Goal: Register for event/course

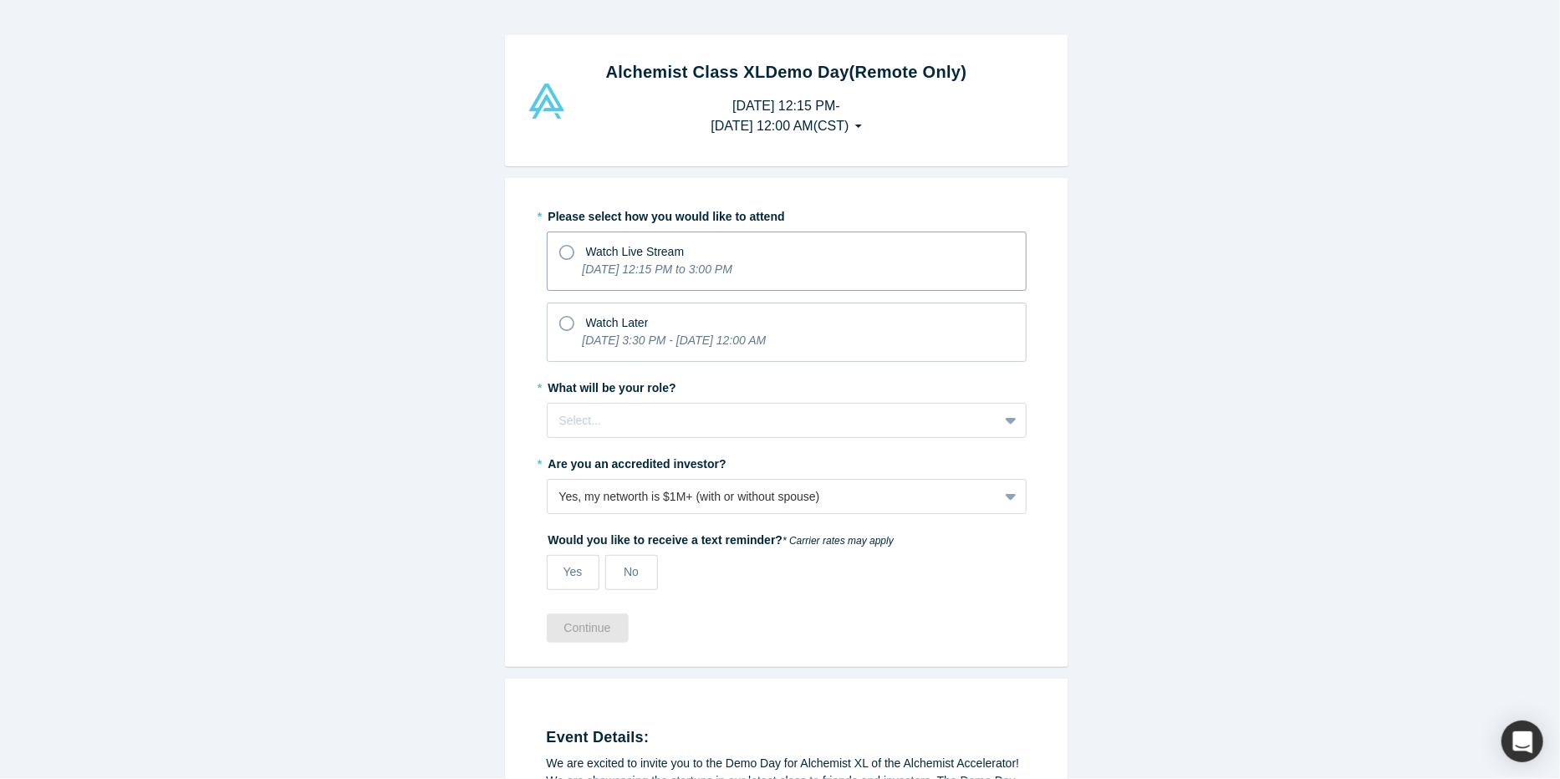
click at [564, 249] on icon at bounding box center [566, 252] width 15 height 15
click at [0, 0] on input "Watch Live Stream [DATE] 12:15 PM to 3:00 PM" at bounding box center [0, 0] width 0 height 0
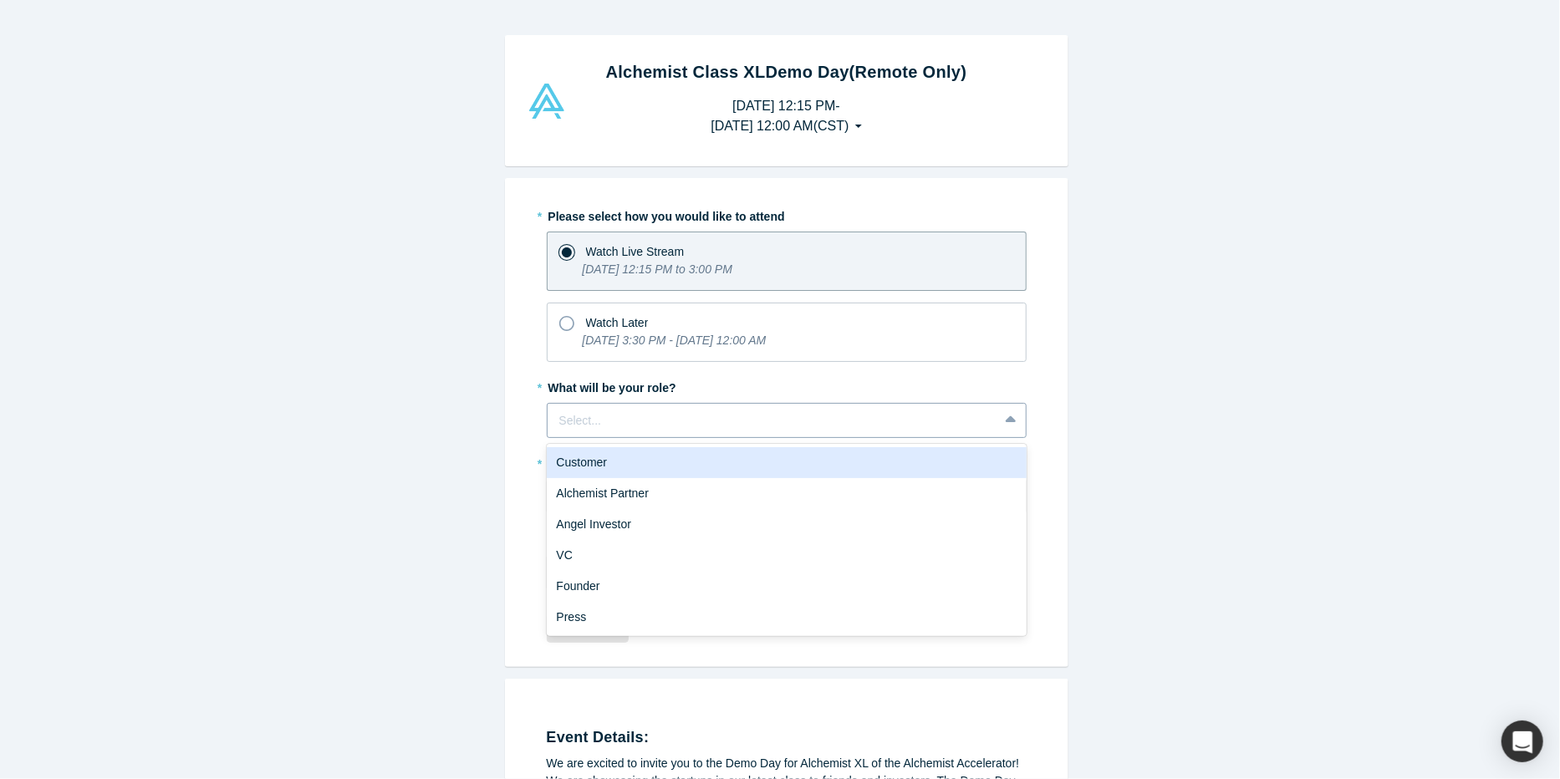
click at [1006, 419] on icon at bounding box center [1011, 420] width 11 height 17
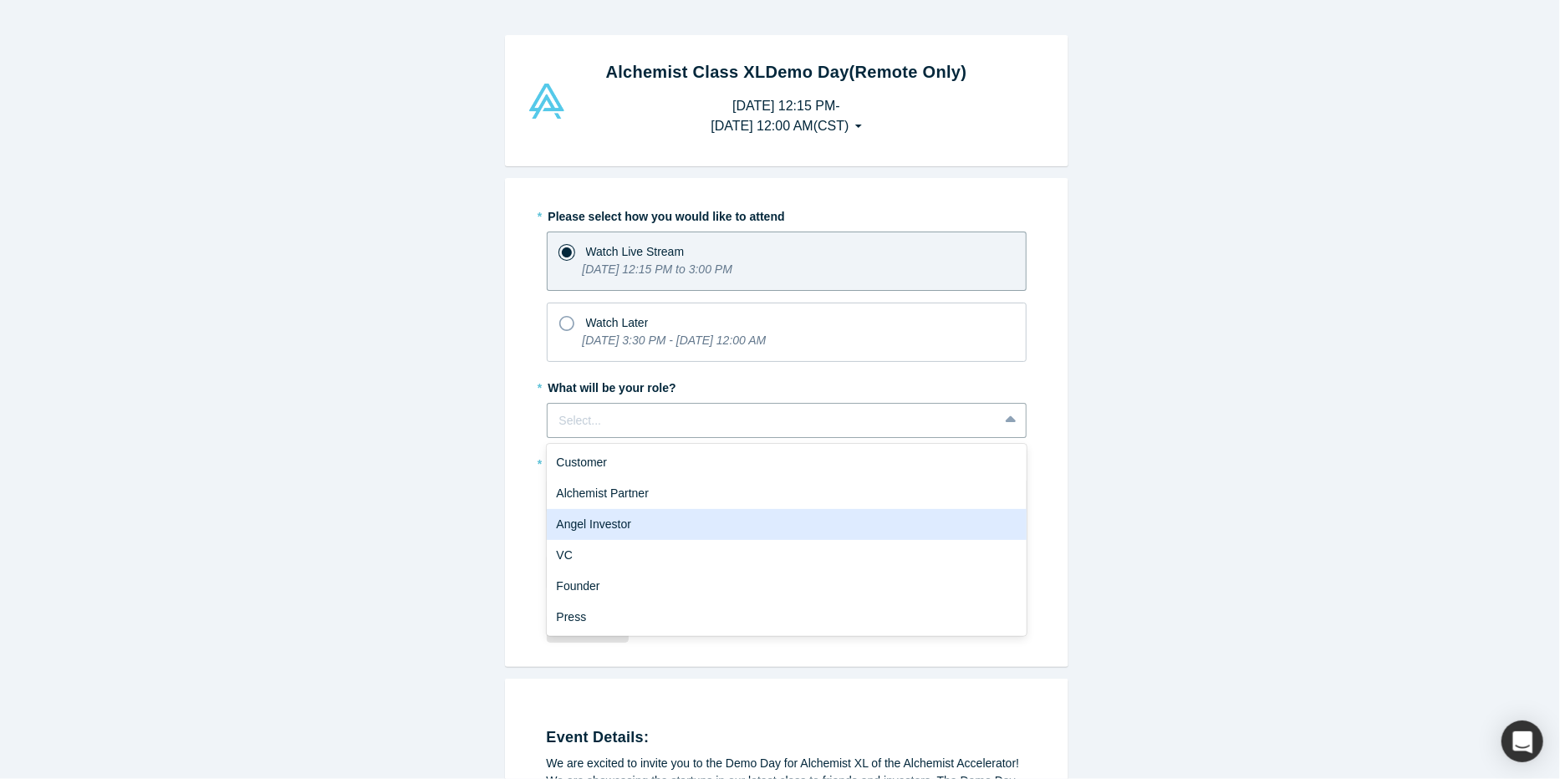
click at [592, 525] on div "Angel Investor" at bounding box center [787, 524] width 480 height 31
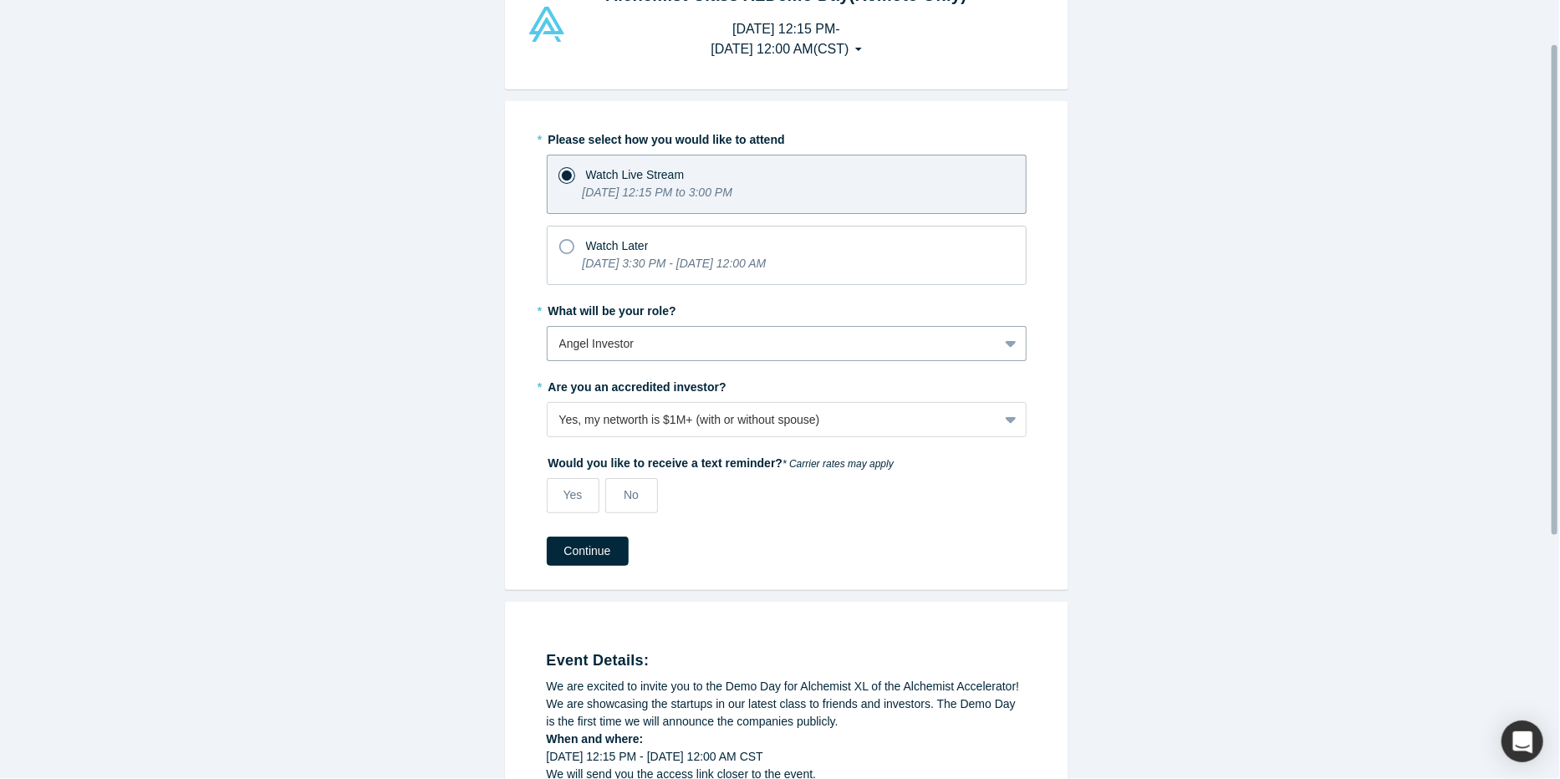
scroll to position [84, 0]
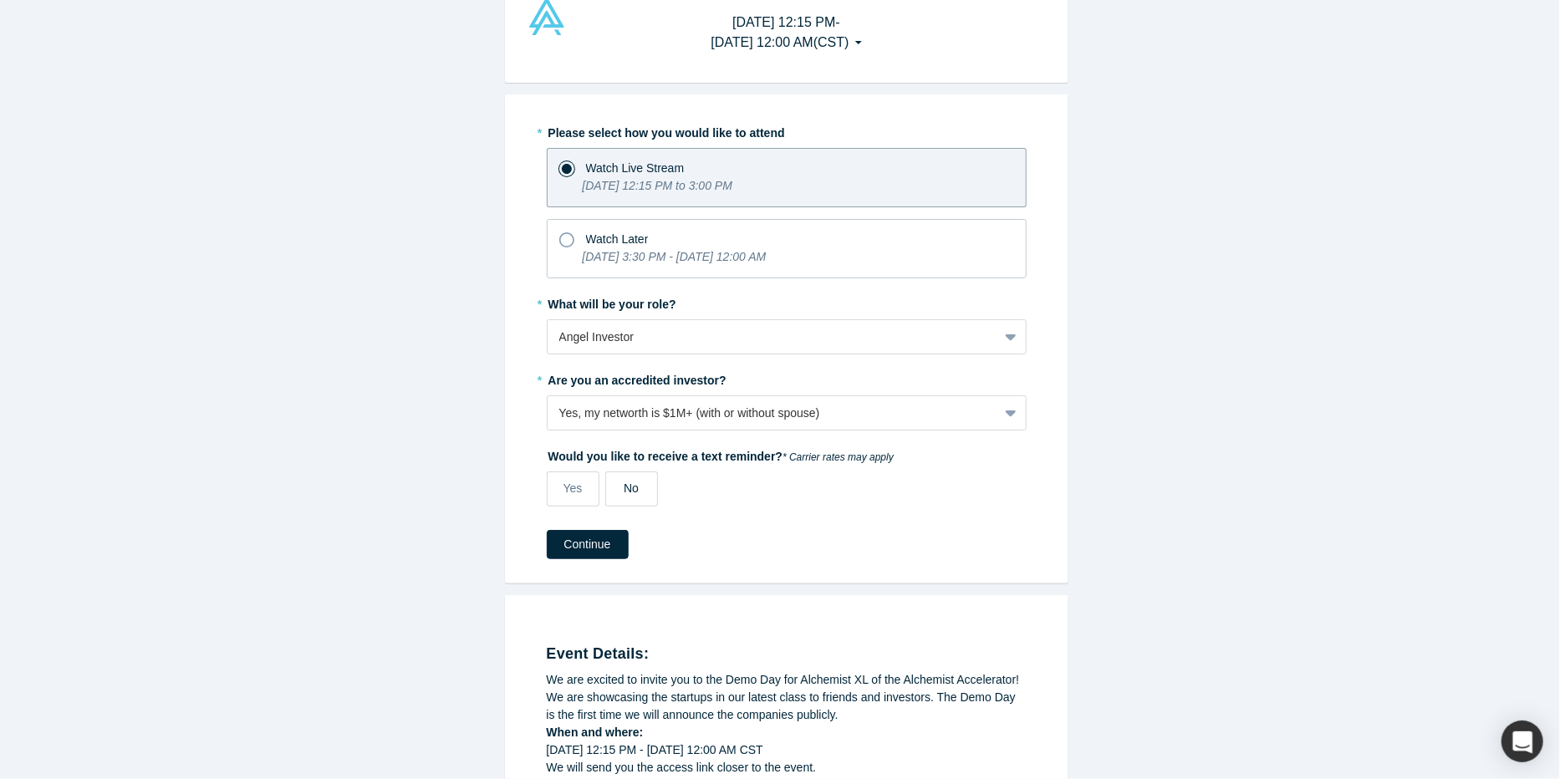
click at [624, 482] on span "No" at bounding box center [631, 488] width 15 height 13
click at [0, 0] on input "No" at bounding box center [0, 0] width 0 height 0
click at [1005, 411] on icon at bounding box center [1010, 414] width 11 height 7
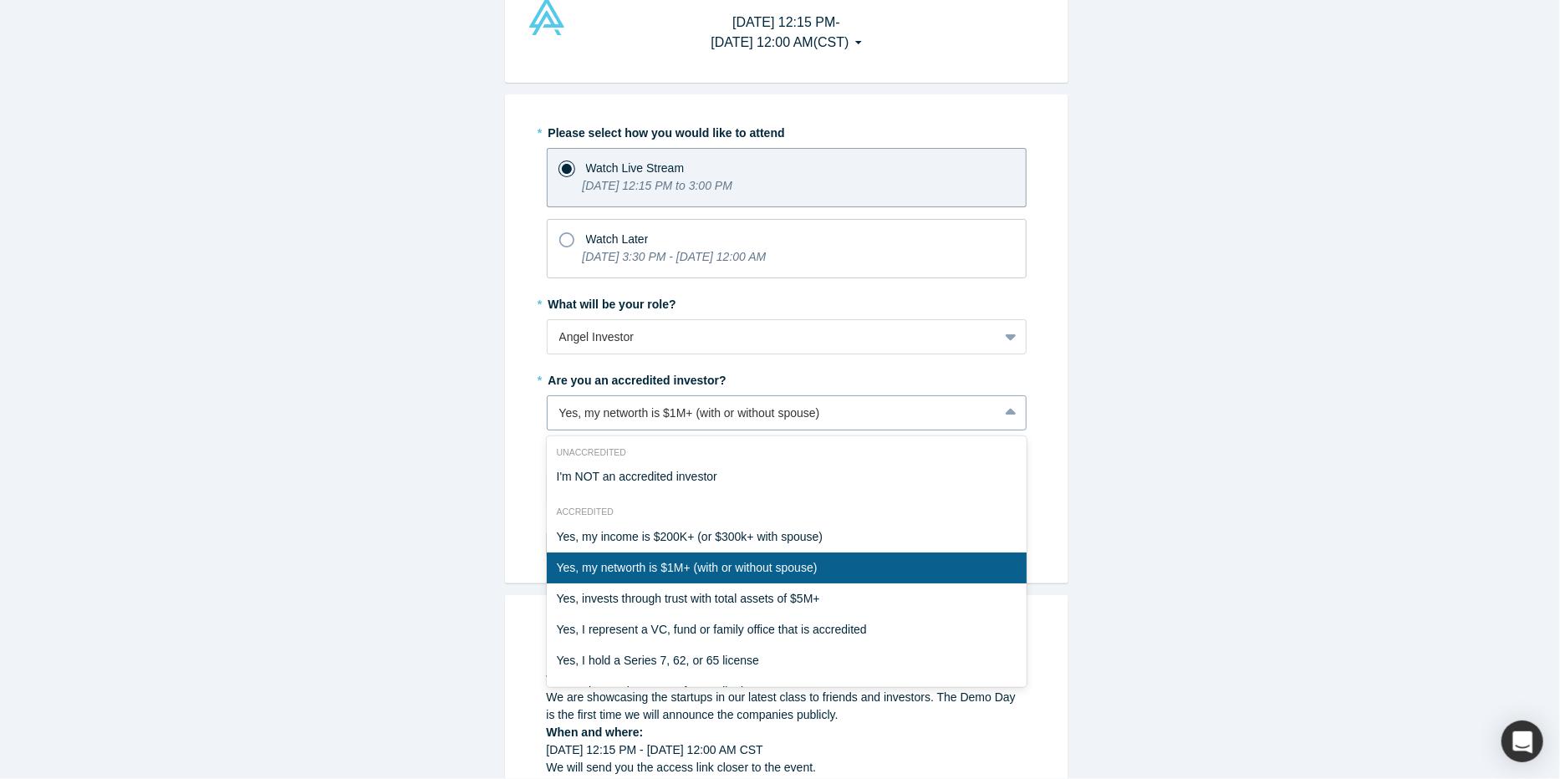
click at [1005, 411] on icon at bounding box center [1010, 412] width 11 height 7
click at [1006, 414] on icon at bounding box center [1011, 413] width 11 height 17
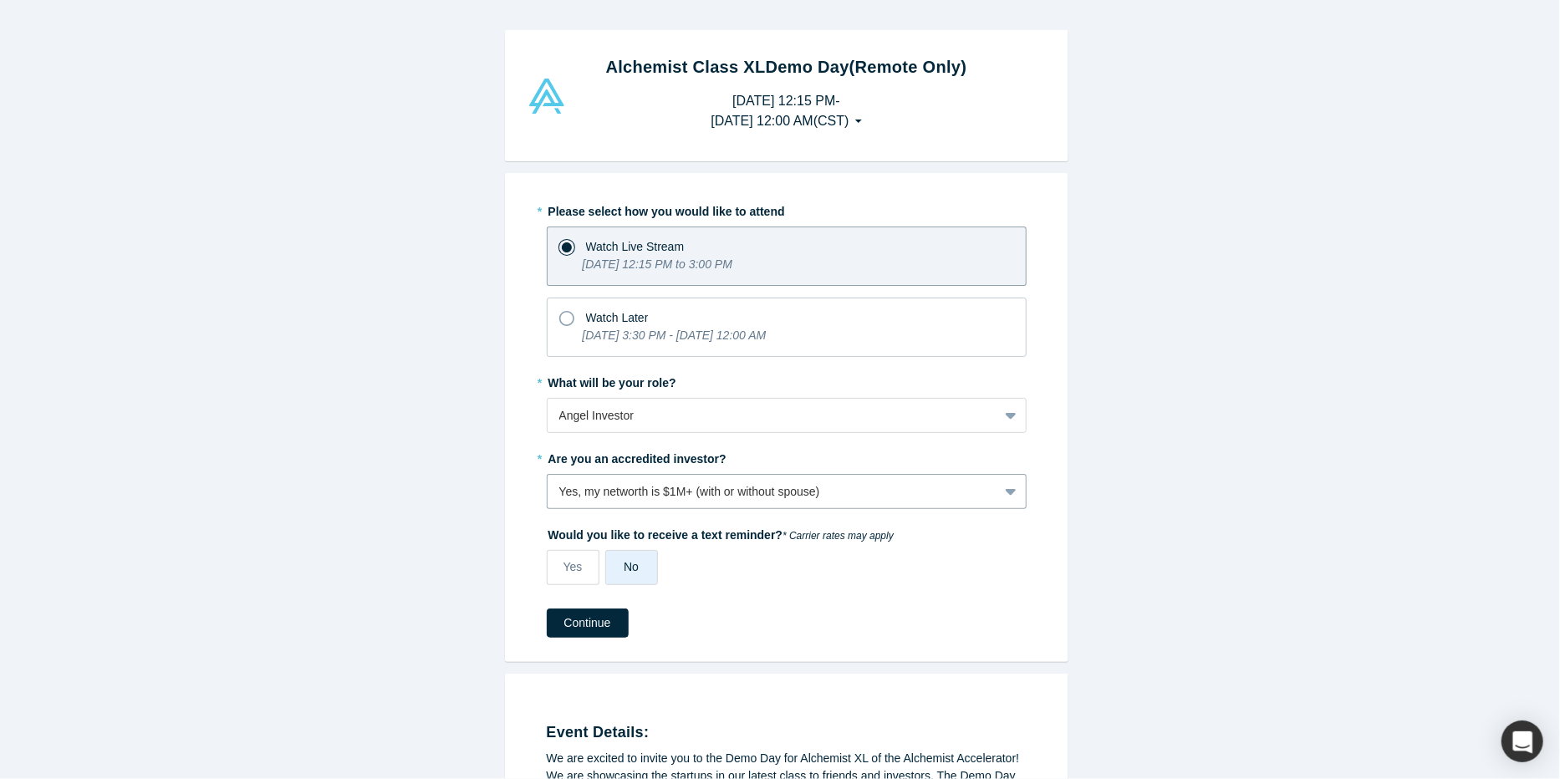
scroll to position [0, 0]
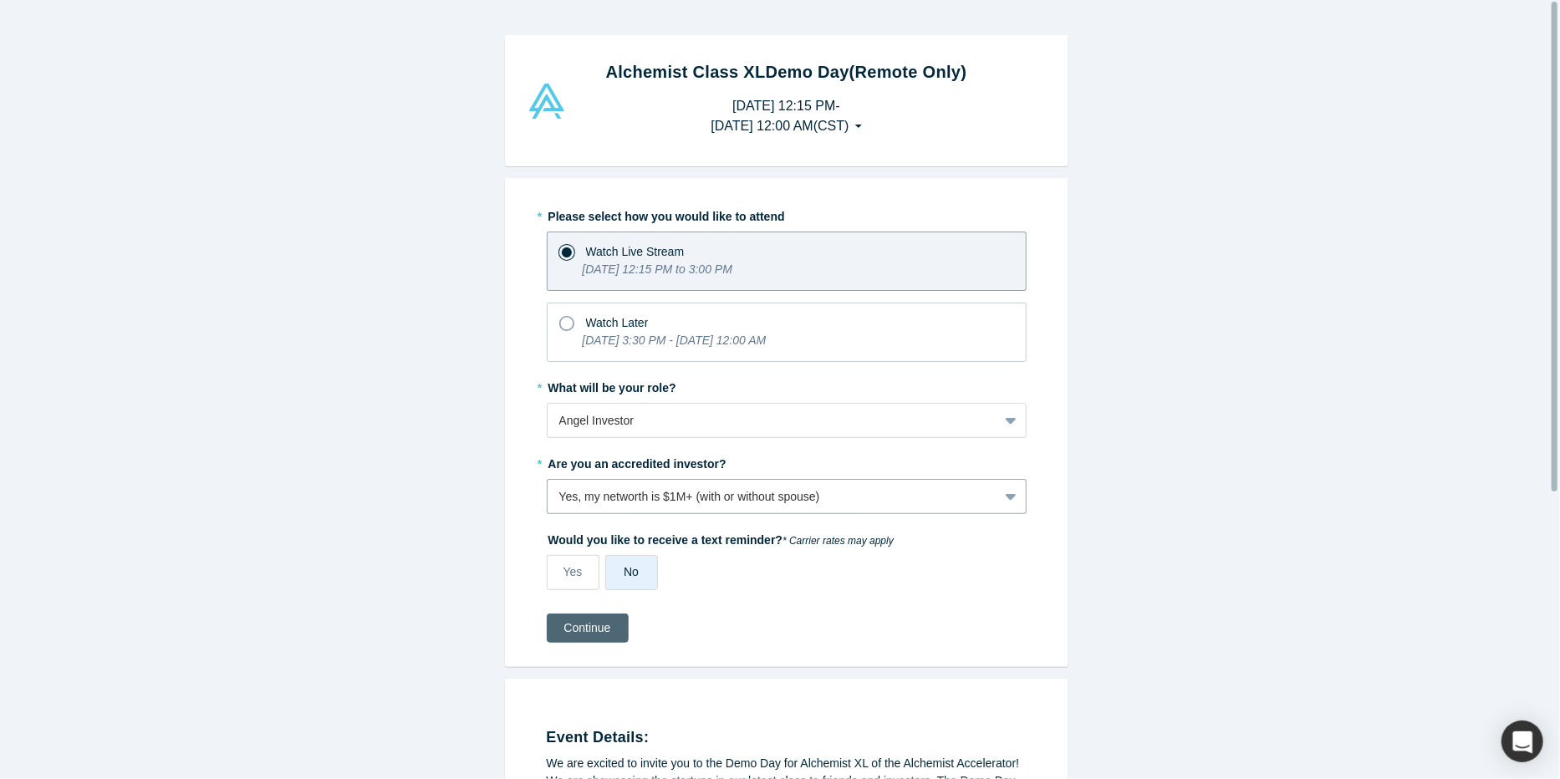
click at [575, 627] on button "Continue" at bounding box center [588, 628] width 82 height 29
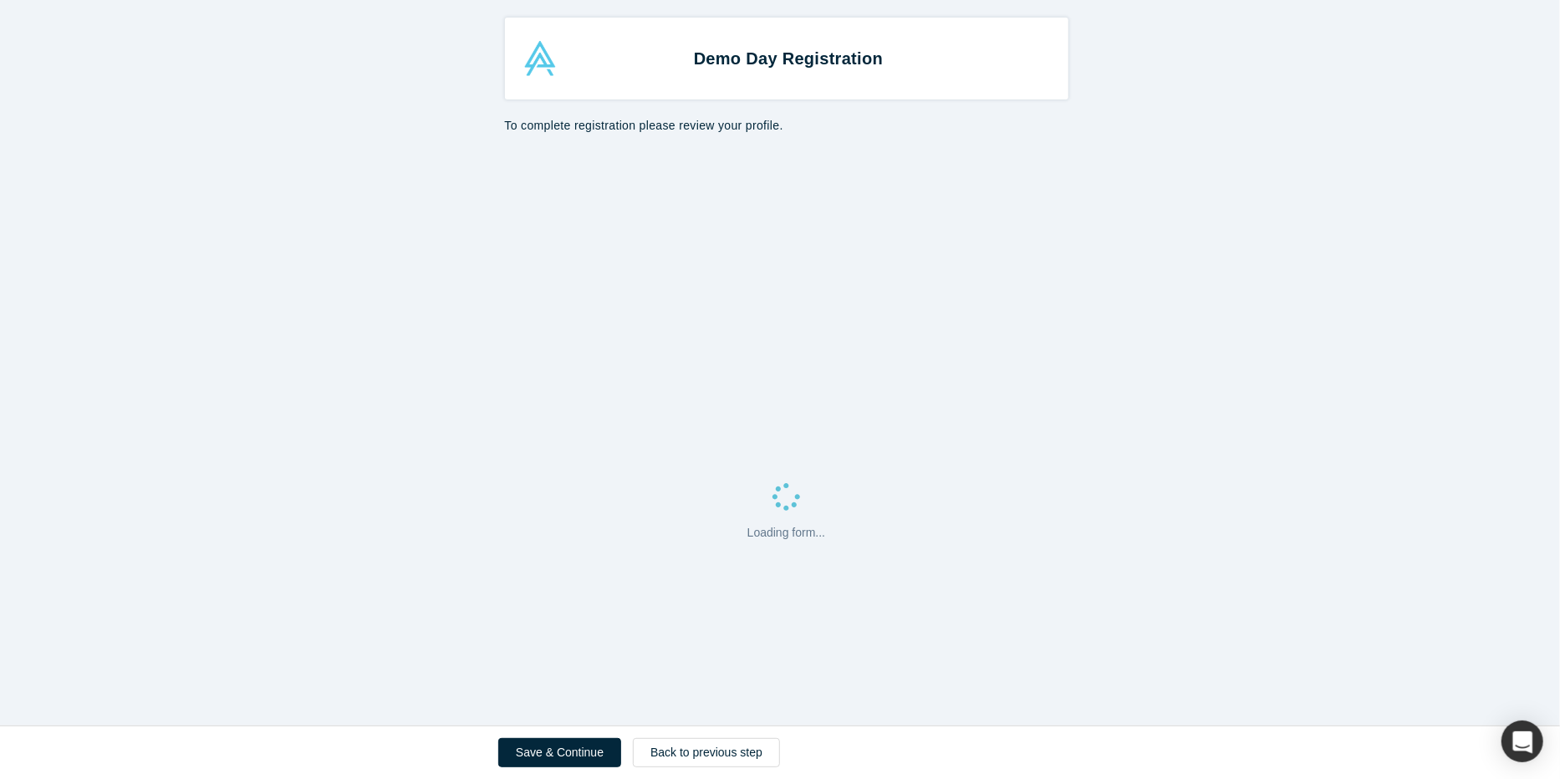
select select "US"
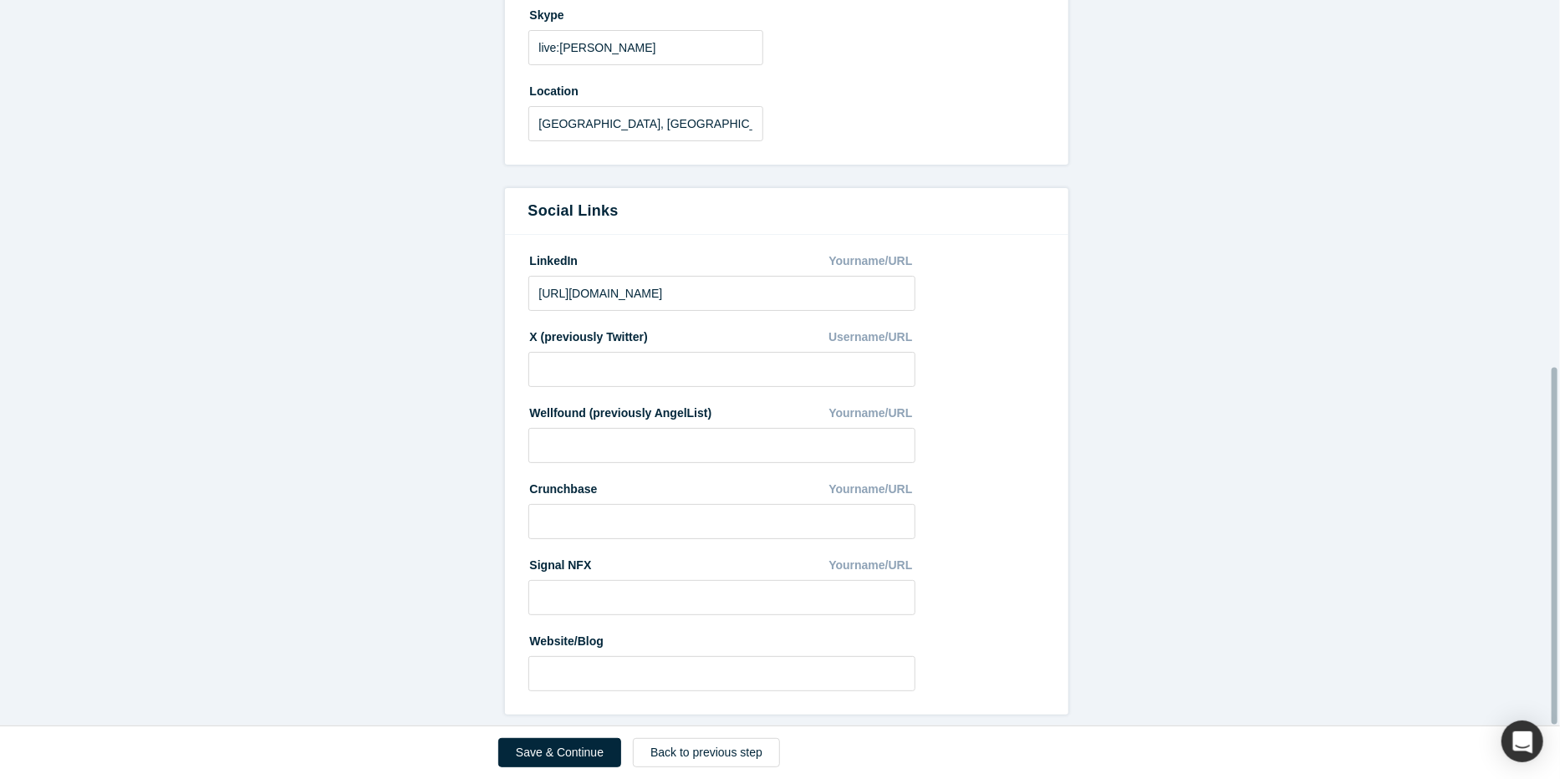
scroll to position [745, 0]
click at [550, 748] on button "Save & Continue" at bounding box center [559, 752] width 123 height 29
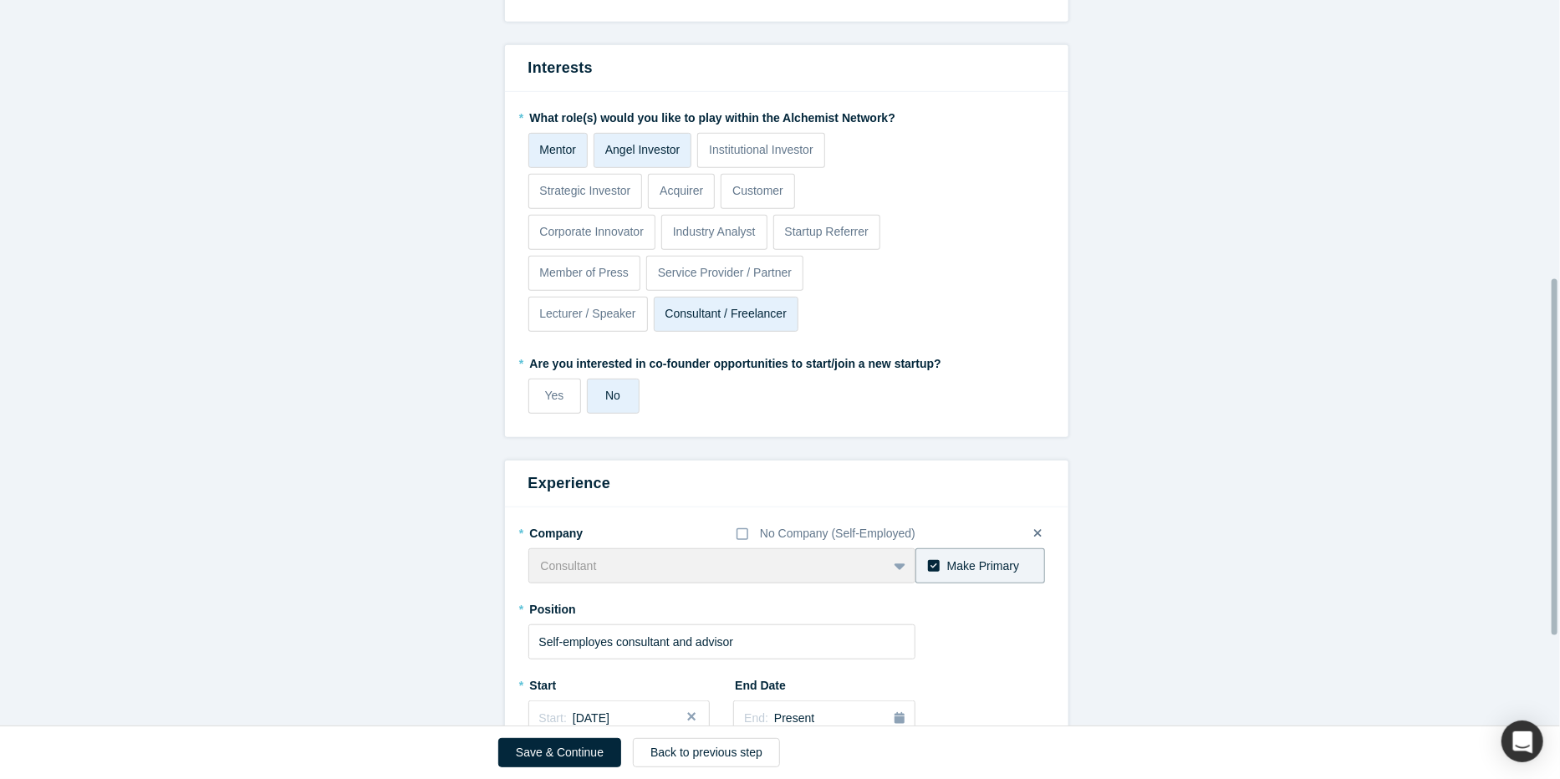
scroll to position [585, 0]
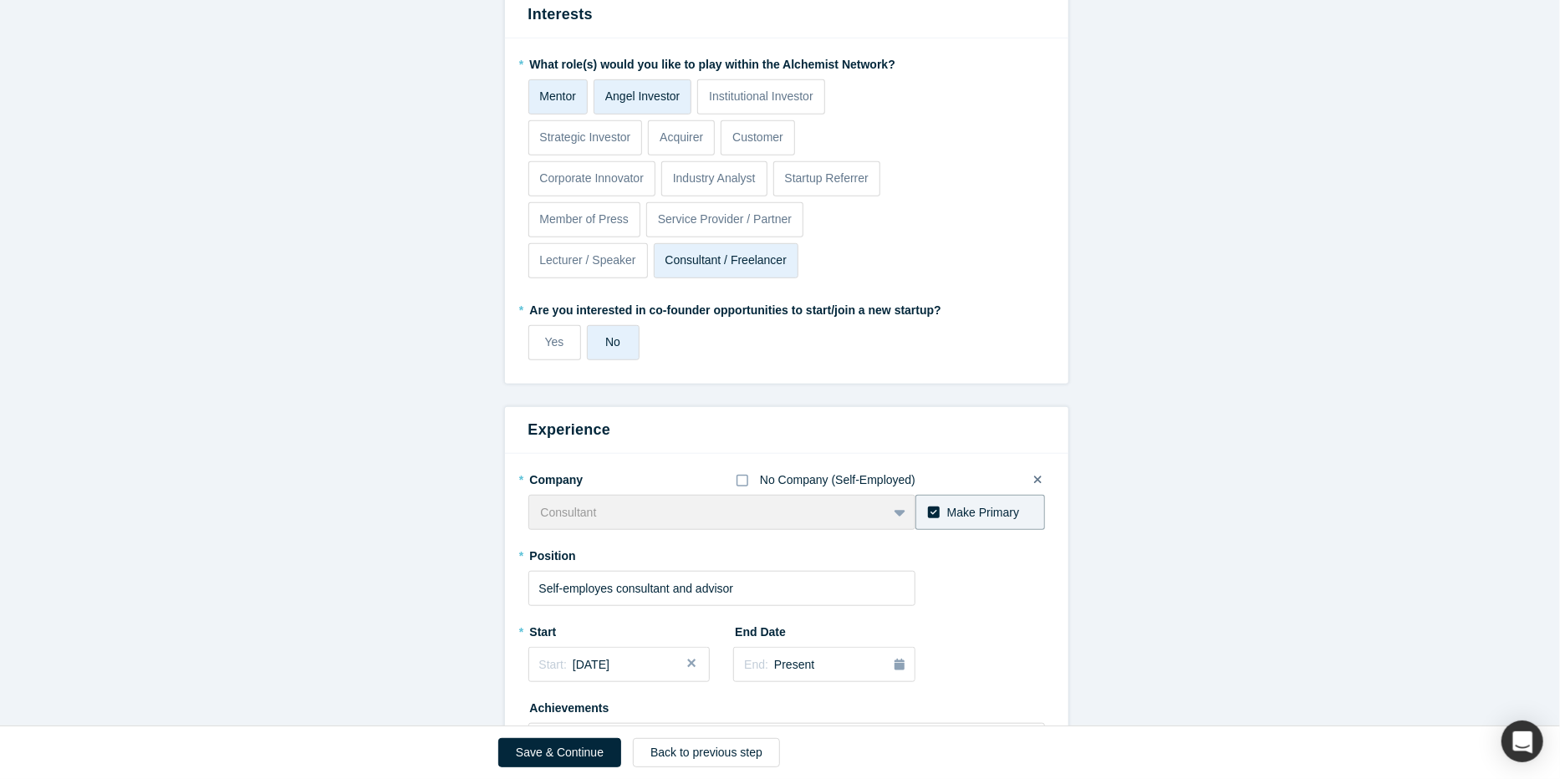
click at [737, 477] on icon at bounding box center [743, 480] width 12 height 13
click at [0, 0] on input "No Company (Self-Employed)" at bounding box center [0, 0] width 0 height 0
click at [604, 584] on input "Self-employes consultant and advisor" at bounding box center [722, 588] width 388 height 35
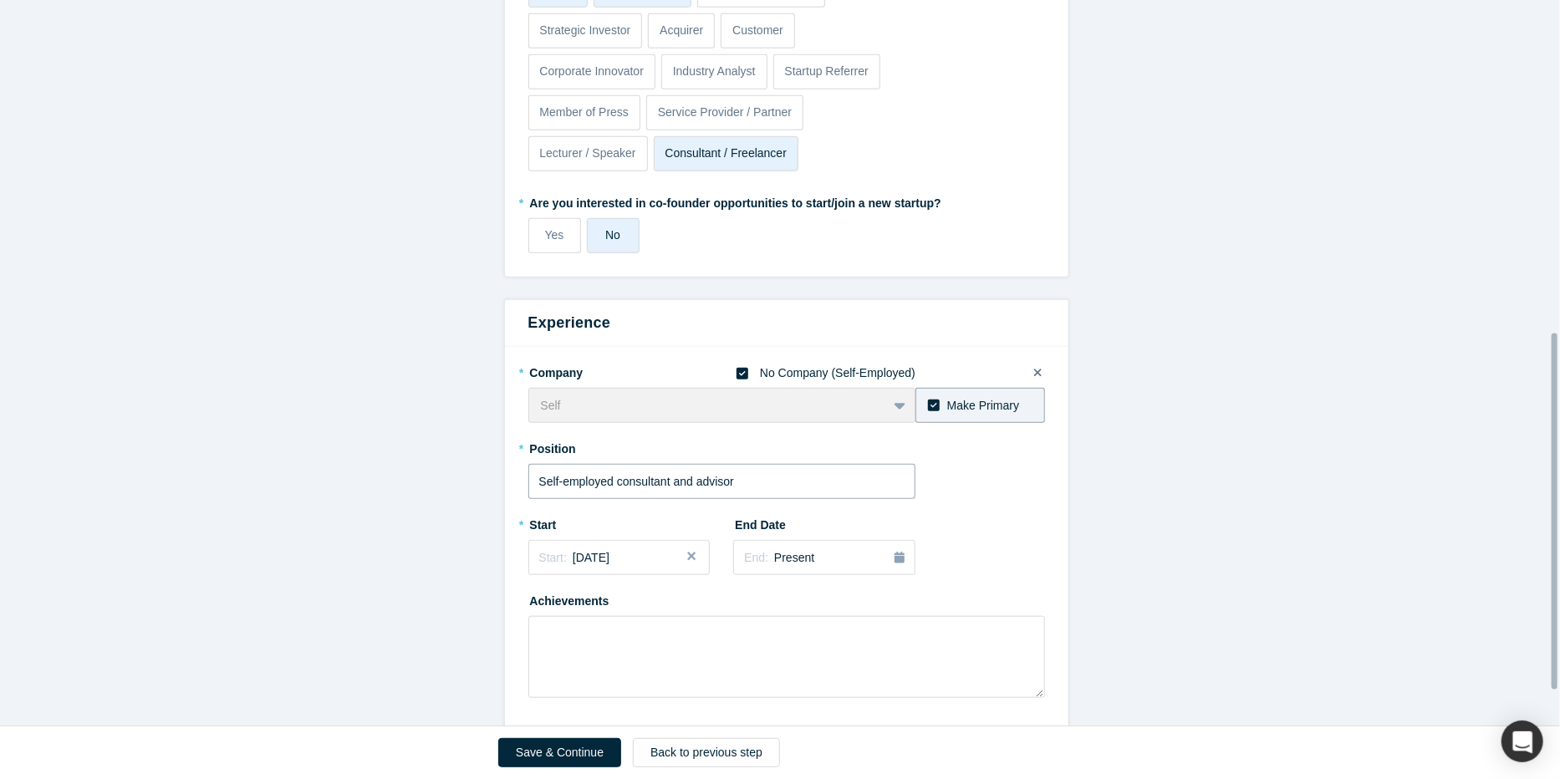
scroll to position [748, 0]
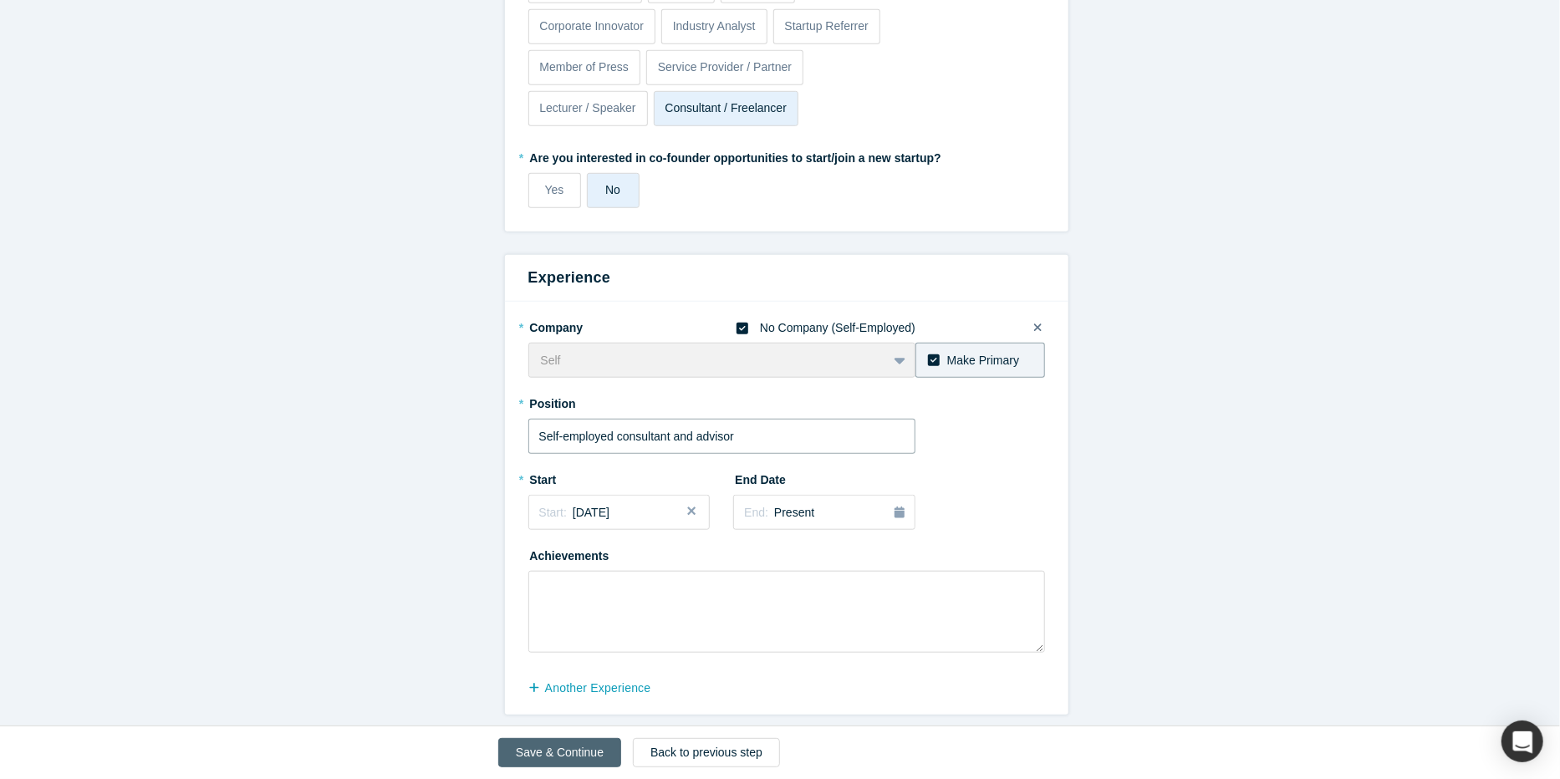
type input "Self-employed consultant and advisor"
click at [559, 745] on button "Save & Continue" at bounding box center [559, 752] width 123 height 29
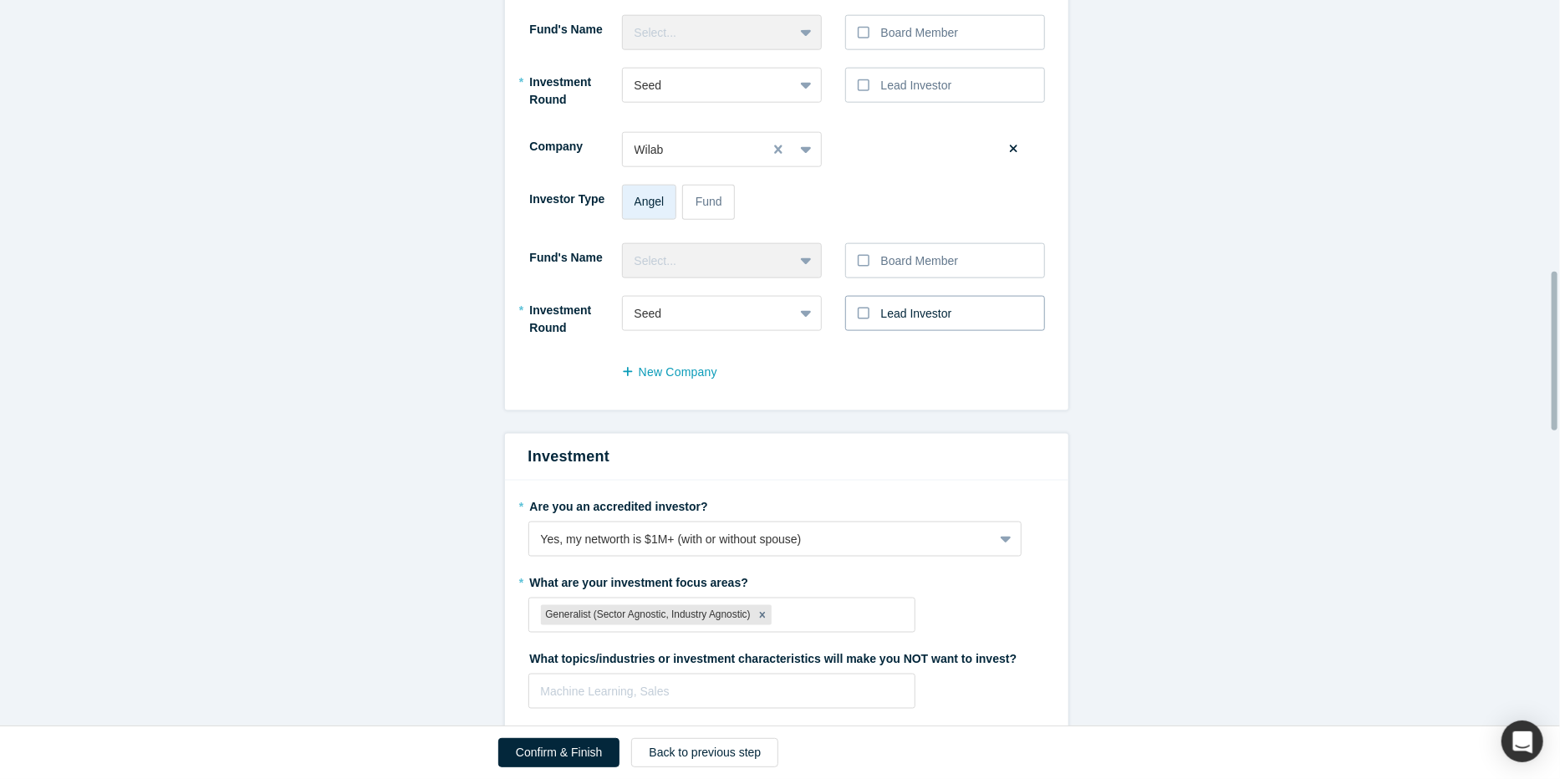
scroll to position [1254, 0]
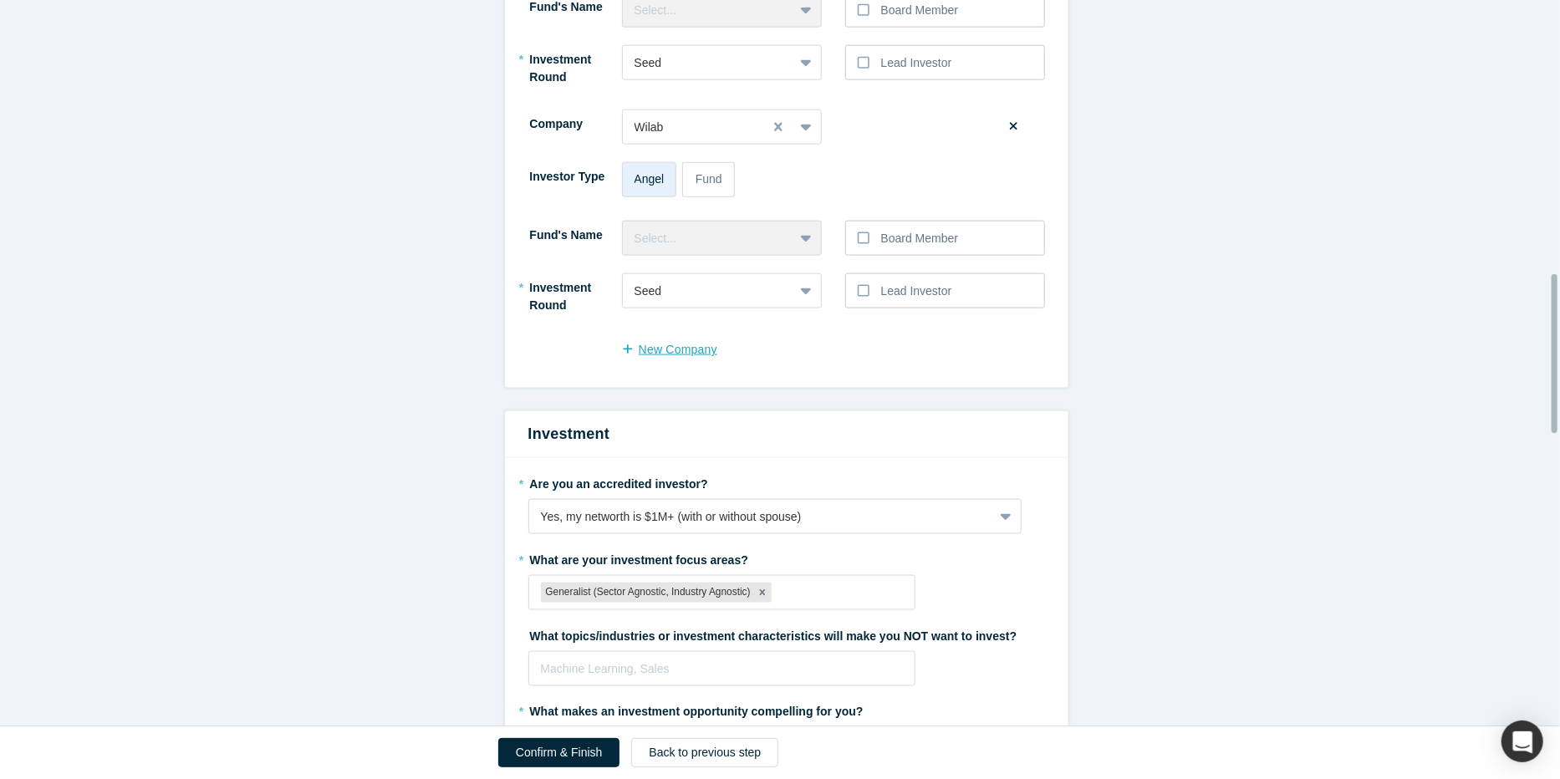
click at [681, 349] on button "New Company" at bounding box center [678, 349] width 113 height 29
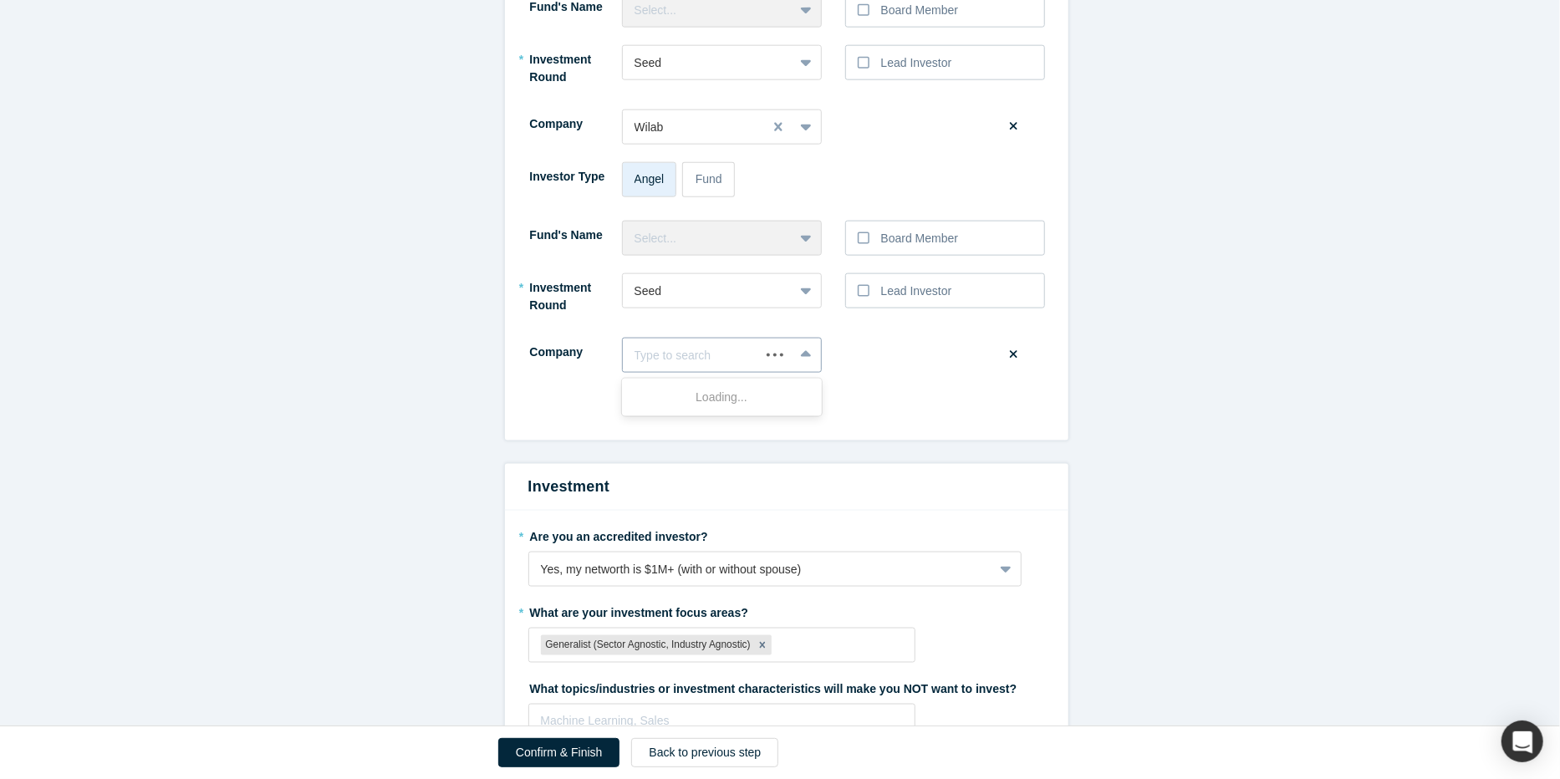
click at [686, 350] on div at bounding box center [692, 355] width 114 height 21
type input "tensor"
click at [672, 424] on div "Tensorfield Agriculture" at bounding box center [722, 428] width 200 height 31
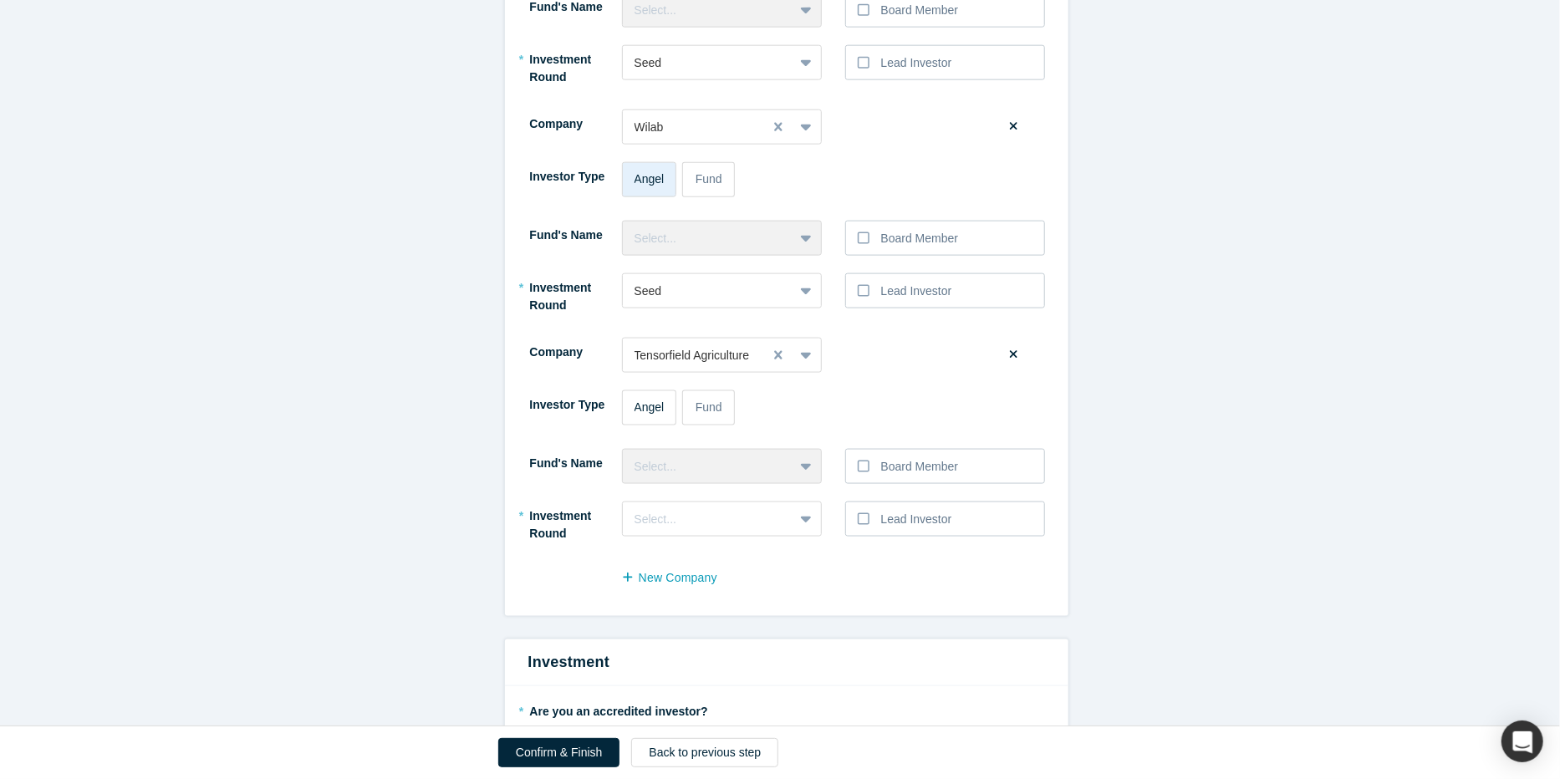
click at [635, 400] on span "Angel" at bounding box center [650, 406] width 30 height 13
click at [0, 0] on input "Angel" at bounding box center [0, 0] width 0 height 0
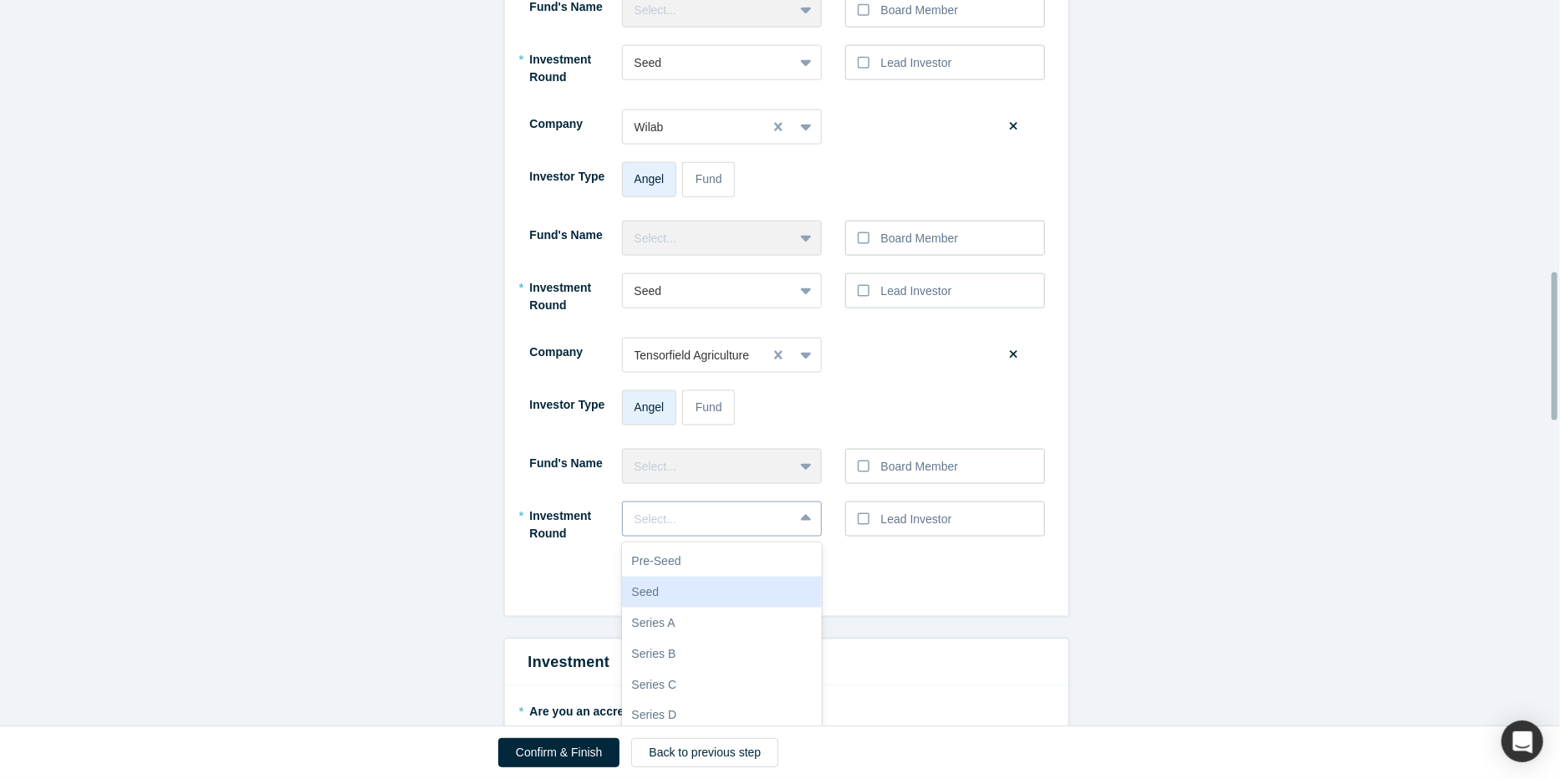
scroll to position [1328, 0]
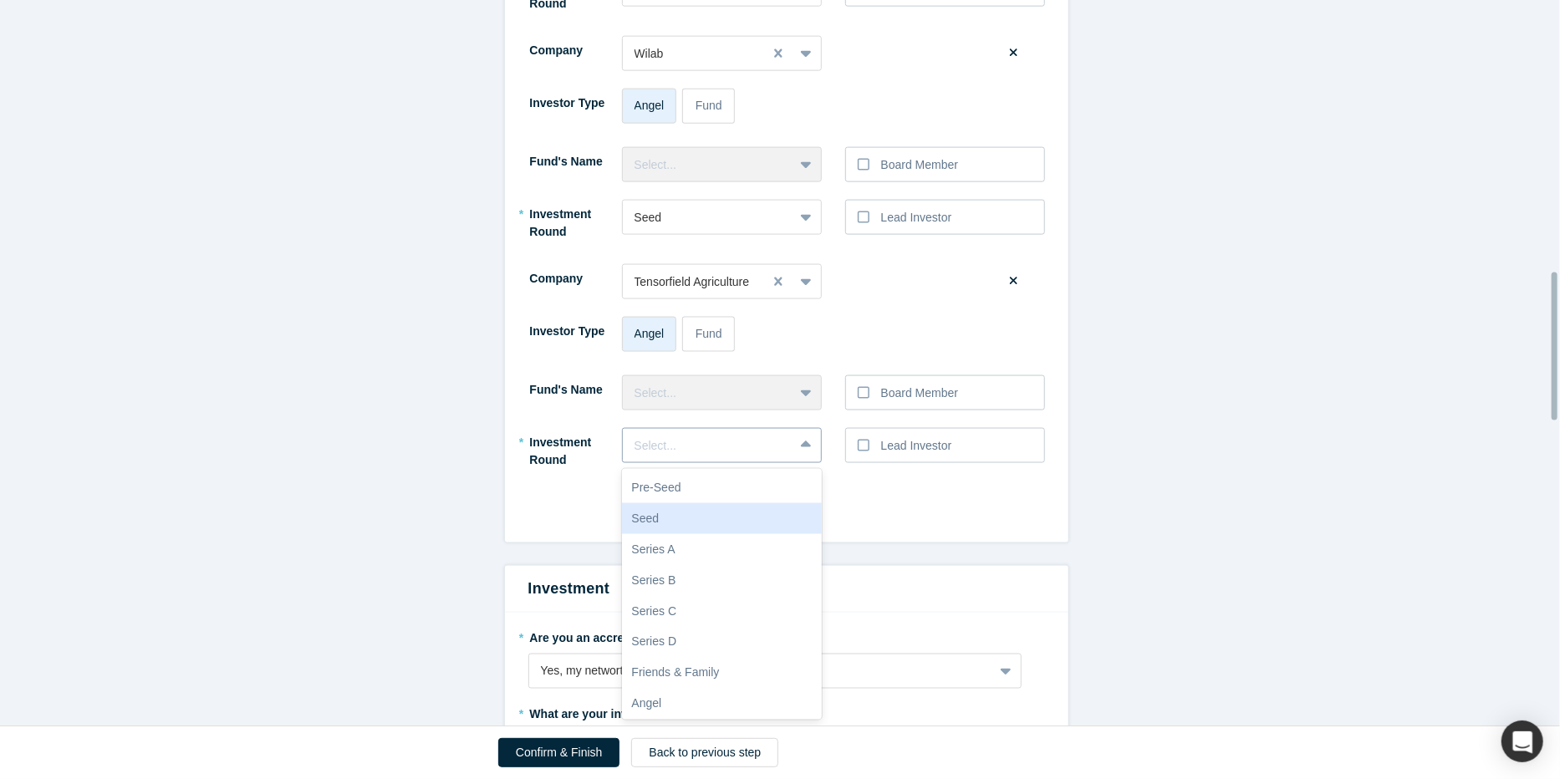
click at [799, 463] on div "10 results available. Use Up and Down to choose options, press Enter to select …" at bounding box center [722, 445] width 200 height 35
click at [706, 486] on div "Pre-Seed" at bounding box center [722, 487] width 200 height 31
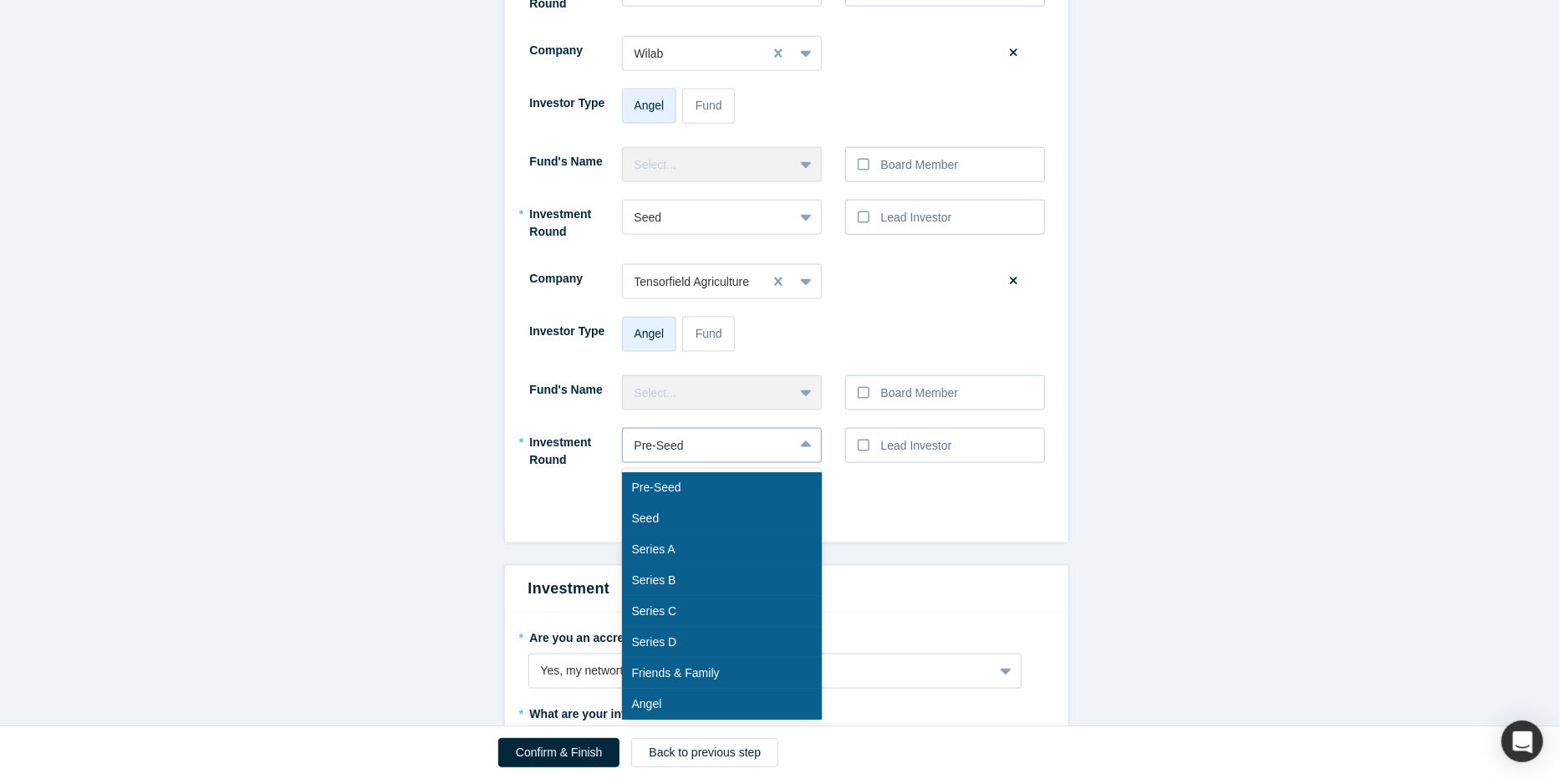
click at [800, 446] on icon at bounding box center [805, 444] width 11 height 7
click at [695, 518] on div "Seed" at bounding box center [722, 518] width 200 height 31
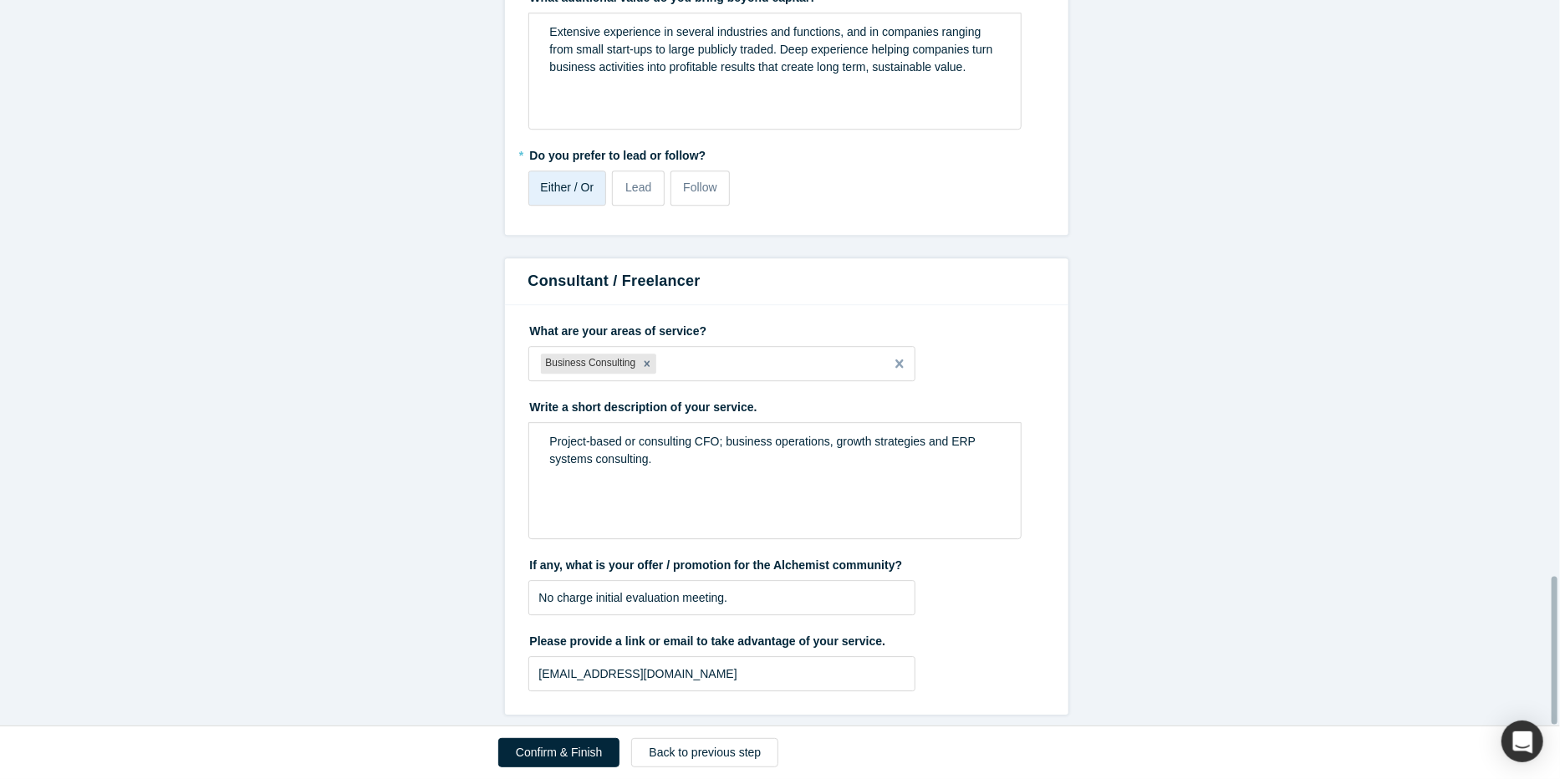
scroll to position [2823, 0]
click at [568, 747] on button "Confirm & Finish" at bounding box center [558, 752] width 121 height 29
